Goal: Task Accomplishment & Management: Complete application form

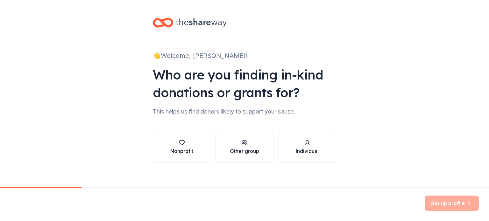
click at [172, 147] on div "Nonprofit" at bounding box center [181, 151] width 23 height 8
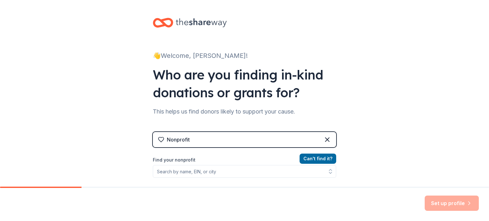
click at [190, 143] on div "Nonprofit" at bounding box center [244, 139] width 183 height 15
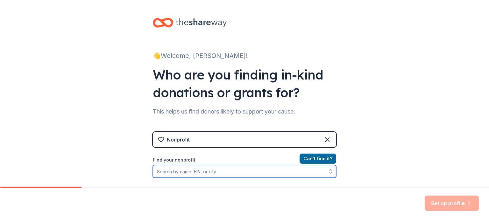
click at [185, 172] on input "Find your nonprofit" at bounding box center [244, 171] width 183 height 13
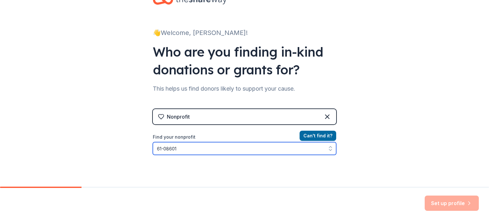
type input "61-086011"
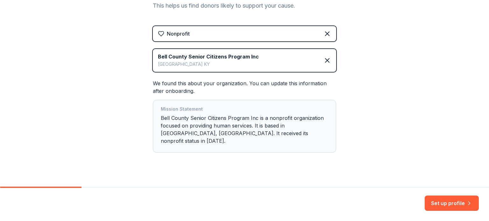
scroll to position [107, 0]
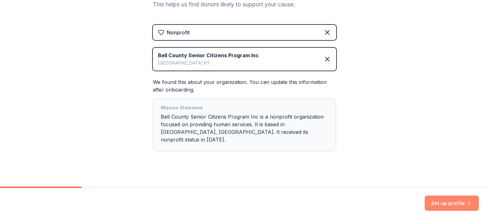
click at [443, 204] on button "Set up profile" at bounding box center [452, 203] width 54 height 15
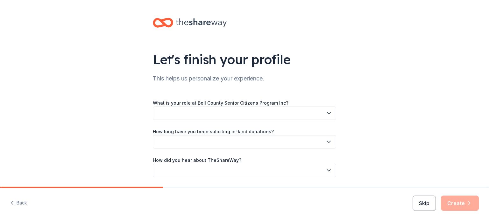
click at [327, 114] on icon "button" at bounding box center [328, 114] width 3 height 2
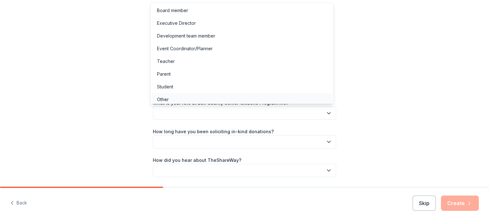
scroll to position [2, 0]
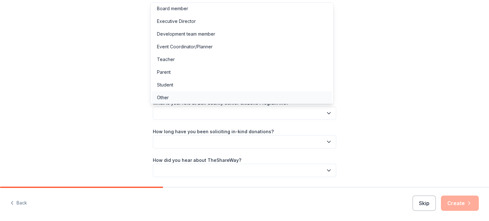
click at [166, 100] on div "Other" at bounding box center [163, 98] width 12 height 8
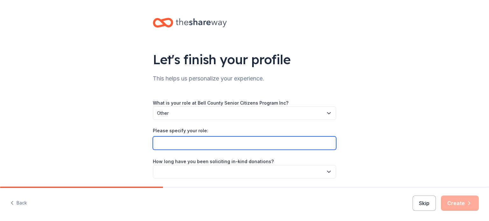
click at [176, 142] on input "Please specify your role:" at bounding box center [244, 143] width 183 height 13
type input "Office assistant"
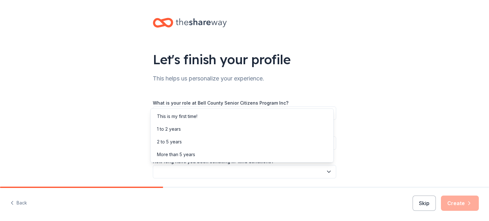
click at [327, 172] on icon "button" at bounding box center [329, 172] width 6 height 6
click at [175, 115] on div "This is my first time!" at bounding box center [177, 117] width 40 height 8
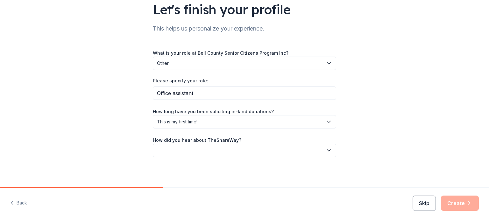
scroll to position [51, 0]
click at [186, 148] on button "button" at bounding box center [244, 149] width 183 height 13
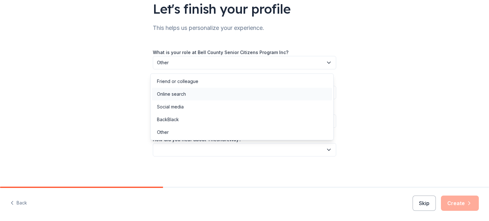
click at [180, 94] on div "Online search" at bounding box center [171, 94] width 29 height 8
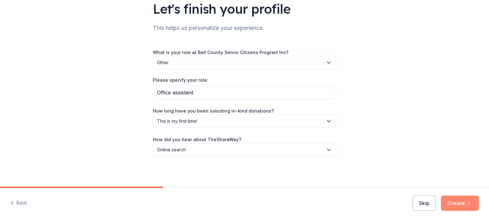
click at [458, 203] on button "Create" at bounding box center [460, 203] width 38 height 15
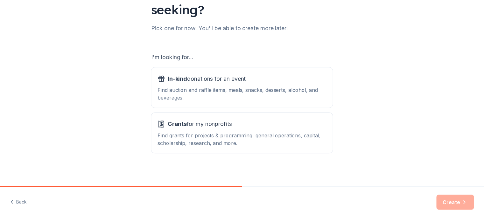
scroll to position [70, 0]
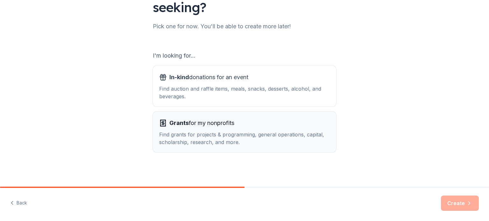
click at [280, 131] on div "Find grants for projects & programming, general operations, capital, scholarshi…" at bounding box center [244, 138] width 171 height 15
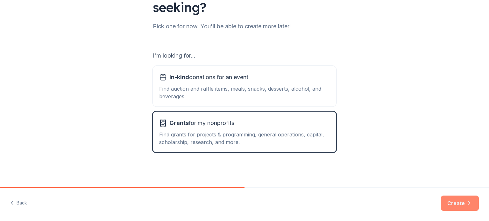
click at [455, 203] on button "Create" at bounding box center [460, 203] width 38 height 15
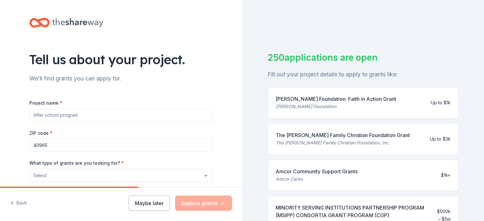
click at [87, 116] on input "Project name *" at bounding box center [120, 115] width 183 height 13
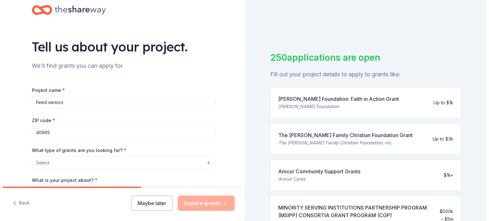
scroll to position [25, 0]
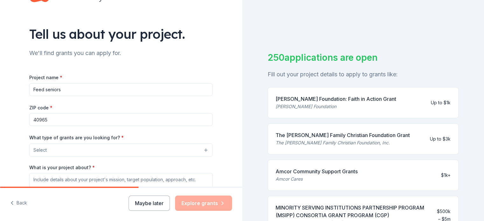
type input "Feed seniors"
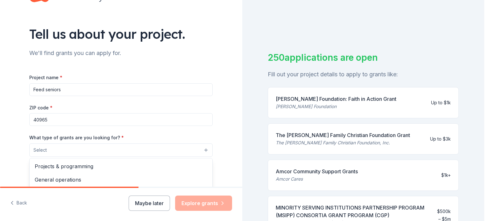
click at [205, 149] on button "Select" at bounding box center [120, 150] width 183 height 13
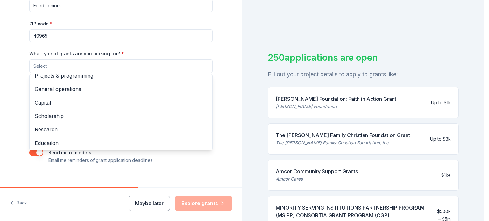
scroll to position [0, 0]
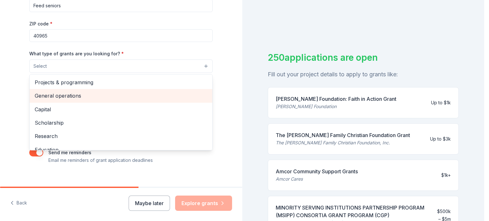
click at [75, 96] on span "General operations" at bounding box center [121, 96] width 173 height 8
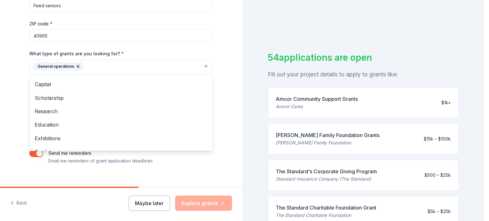
scroll to position [11, 0]
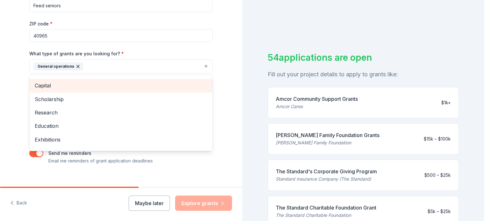
click at [153, 85] on span "Capital" at bounding box center [121, 86] width 173 height 8
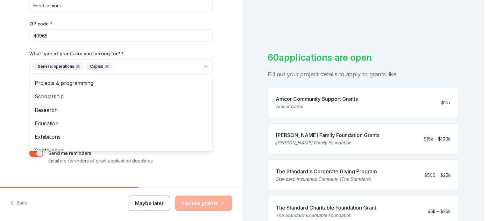
scroll to position [0, 0]
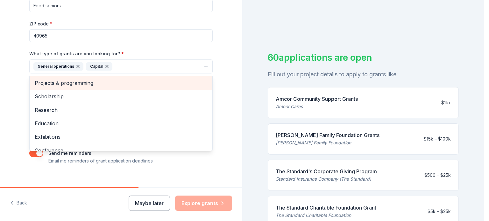
click at [90, 81] on span "Projects & programming" at bounding box center [121, 83] width 173 height 8
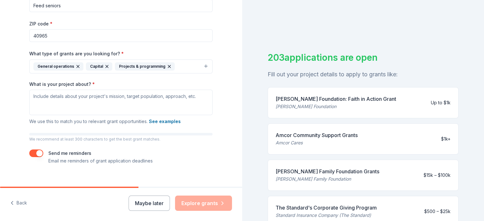
click at [104, 65] on icon "button" at bounding box center [106, 66] width 5 height 5
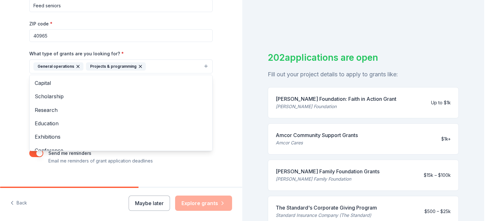
click at [139, 66] on icon "button" at bounding box center [140, 66] width 3 height 3
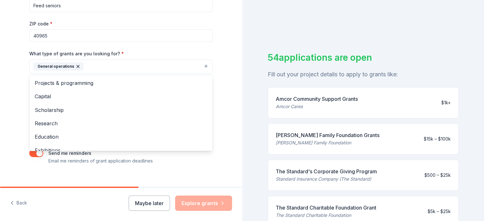
click at [231, 73] on div "Tell us about your project. We'll find grants you can apply for. Project name *…" at bounding box center [121, 42] width 242 height 305
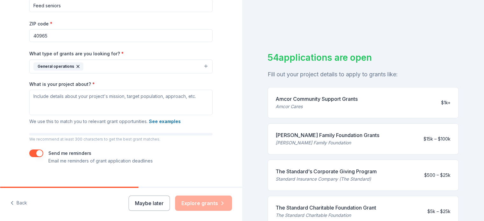
scroll to position [118, 0]
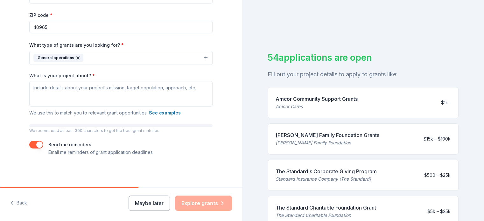
click at [199, 206] on div "Maybe later Explore grants" at bounding box center [180, 203] width 103 height 15
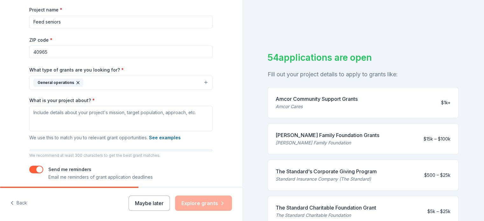
scroll to position [87, 0]
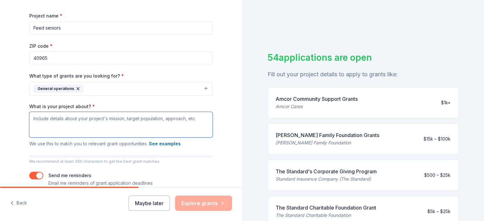
click at [40, 120] on textarea "What is your project about? *" at bounding box center [120, 124] width 183 height 25
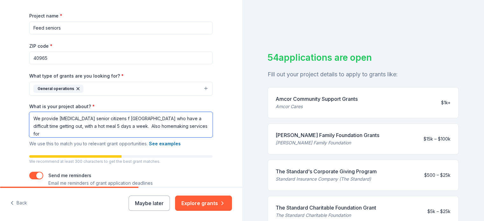
click at [116, 119] on textarea "We provide [MEDICAL_DATA] senior citizens f [GEOGRAPHIC_DATA] who have a diffic…" at bounding box center [120, 124] width 183 height 25
click at [55, 126] on textarea "We provide [MEDICAL_DATA] senior citizens of [GEOGRAPHIC_DATA] who have a diffi…" at bounding box center [120, 124] width 183 height 25
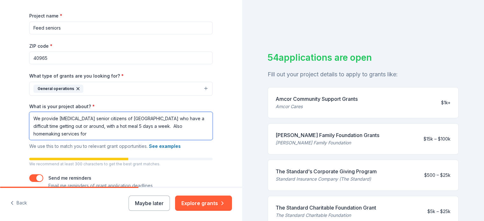
scroll to position [87, 0]
click at [60, 133] on textarea "We provide [MEDICAL_DATA] senior citizens of [GEOGRAPHIC_DATA] who have a diffi…" at bounding box center [120, 127] width 183 height 28
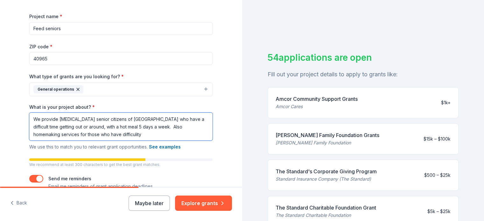
click at [105, 135] on textarea "We provide [MEDICAL_DATA] senior citizens of [GEOGRAPHIC_DATA] who have a diffi…" at bounding box center [120, 127] width 183 height 28
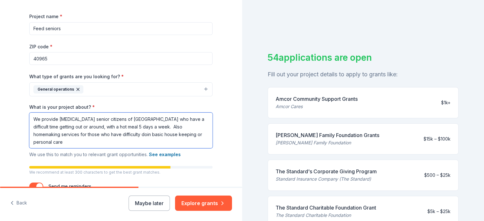
click at [123, 135] on textarea "We provide [MEDICAL_DATA] senior citizens of [GEOGRAPHIC_DATA] who have a diffi…" at bounding box center [120, 131] width 183 height 36
type textarea "We provide [MEDICAL_DATA] senior citizens of [GEOGRAPHIC_DATA] who have a diffi…"
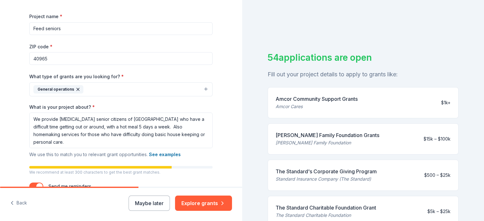
click at [93, 183] on div "Send me reminders Email me reminders of grant application deadlines" at bounding box center [100, 190] width 104 height 15
drag, startPoint x: 93, startPoint y: 183, endPoint x: 78, endPoint y: 199, distance: 21.8
click at [77, 200] on div "Tell us about your project. We'll find grants you can apply for. Project name *…" at bounding box center [121, 110] width 242 height 221
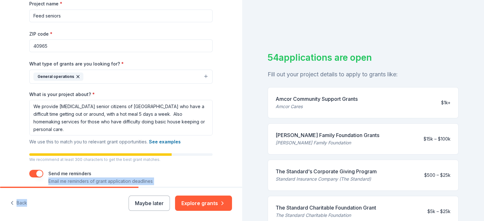
scroll to position [112, 0]
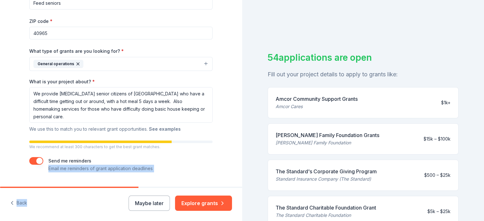
click at [169, 127] on button "See examples" at bounding box center [165, 129] width 32 height 8
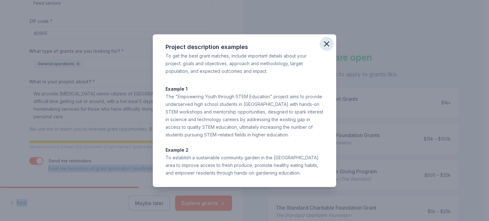
click at [327, 39] on icon "button" at bounding box center [326, 43] width 9 height 9
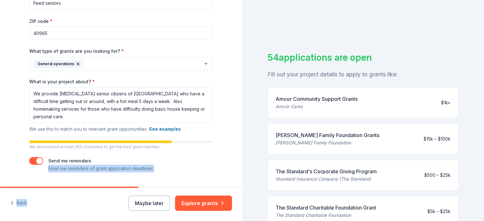
scroll to position [128, 0]
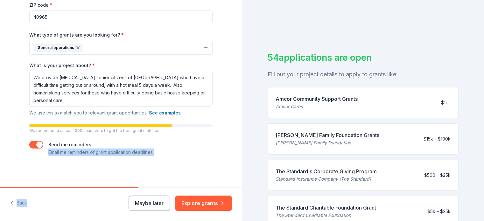
click at [285, 106] on div "Amcor Cares" at bounding box center [317, 107] width 82 height 8
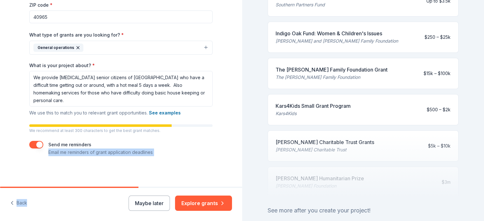
scroll to position [250, 0]
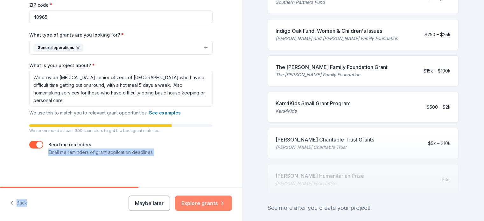
click at [196, 202] on button "Explore grants" at bounding box center [203, 203] width 57 height 15
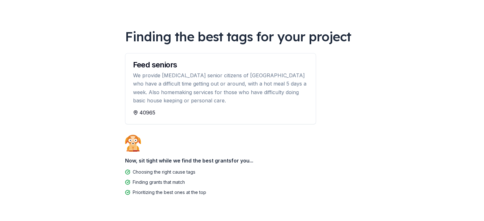
scroll to position [42, 0]
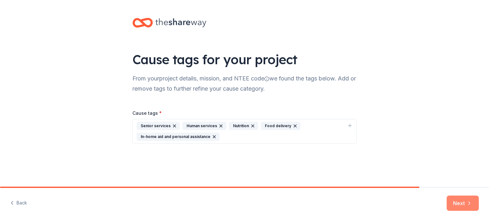
click at [453, 203] on button "Next" at bounding box center [463, 203] width 32 height 15
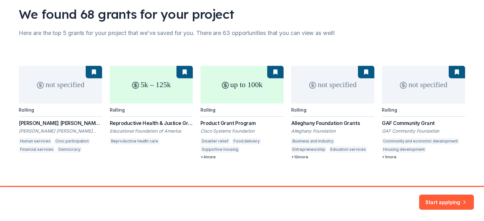
scroll to position [50, 0]
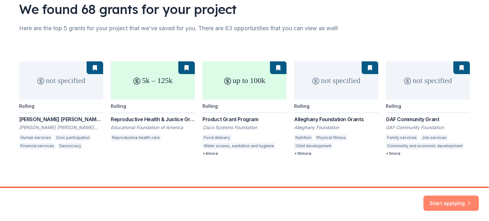
click at [458, 198] on button "Start applying" at bounding box center [450, 199] width 55 height 15
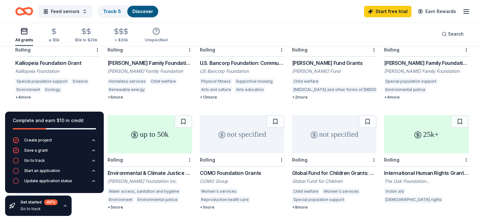
scroll to position [306, 0]
